Goal: Task Accomplishment & Management: Manage account settings

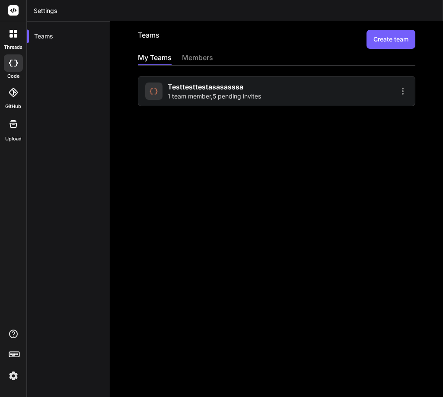
click at [243, 94] on span "1 team member , 5 pending invites" at bounding box center [214, 96] width 93 height 9
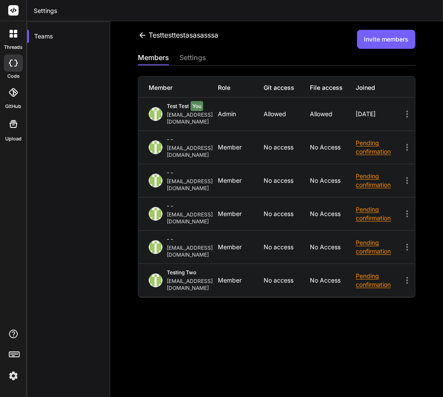
click at [406, 177] on icon at bounding box center [407, 180] width 2 height 7
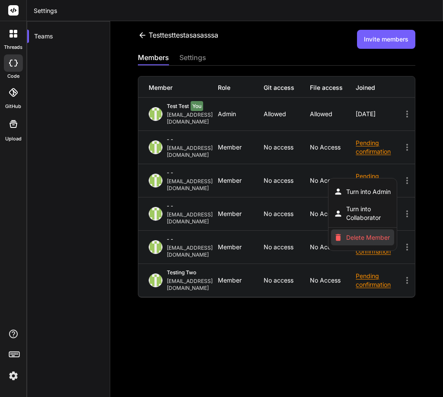
click at [357, 233] on span "Delete Member" at bounding box center [368, 237] width 44 height 9
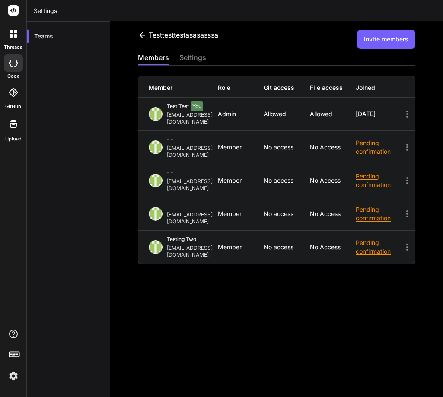
click at [368, 292] on div "testtesttestasasasssa Invite members members settings Member Role Git access Fi…" at bounding box center [276, 209] width 333 height 376
click at [374, 37] on button "Invite members" at bounding box center [386, 39] width 58 height 19
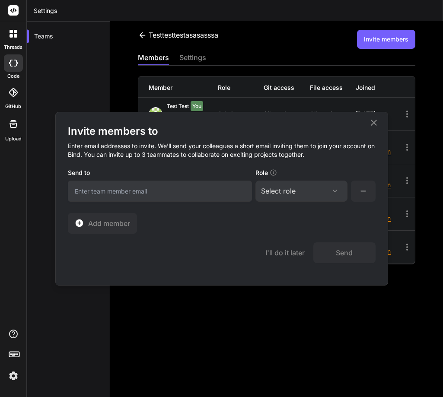
click at [138, 194] on input "email" at bounding box center [160, 191] width 184 height 21
paste input "[PERSON_NAME][EMAIL_ADDRESS][DOMAIN_NAME]"
type input "[PERSON_NAME][EMAIL_ADDRESS][DOMAIN_NAME]"
click at [299, 195] on div "Select role" at bounding box center [301, 191] width 81 height 10
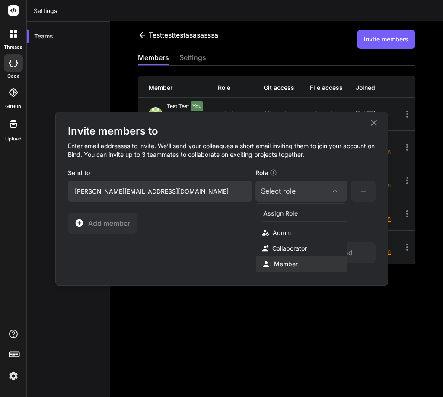
click at [286, 259] on div "Member" at bounding box center [301, 264] width 90 height 16
click at [335, 250] on button "Send" at bounding box center [344, 252] width 62 height 21
